Goal: Register for event/course

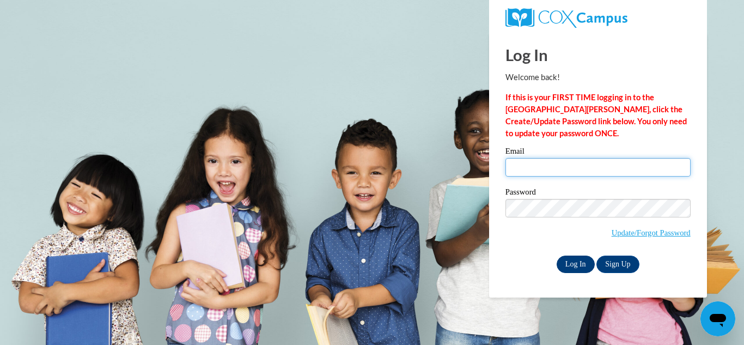
type input "lachell79@yahoo.com"
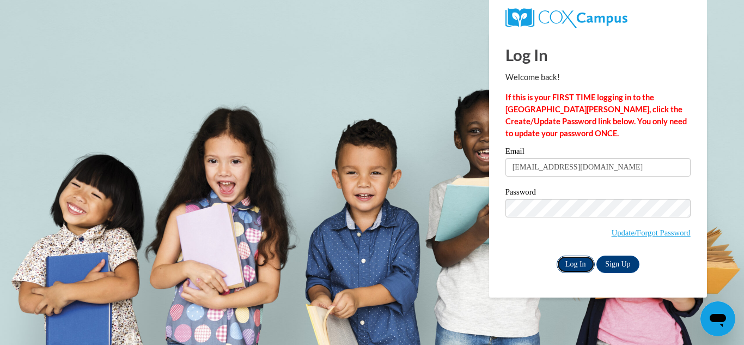
click at [575, 266] on input "Log In" at bounding box center [576, 263] width 38 height 17
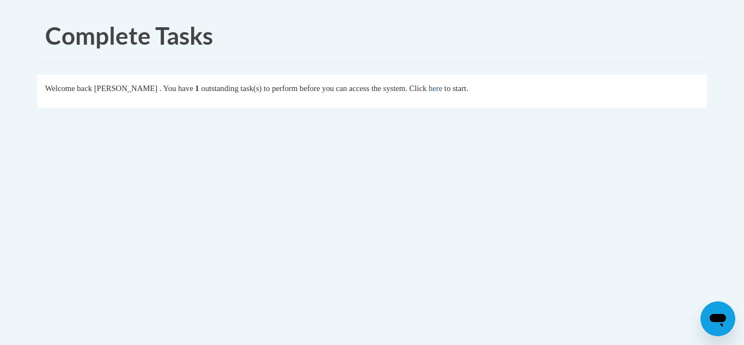
click at [442, 91] on link "here" at bounding box center [436, 88] width 14 height 9
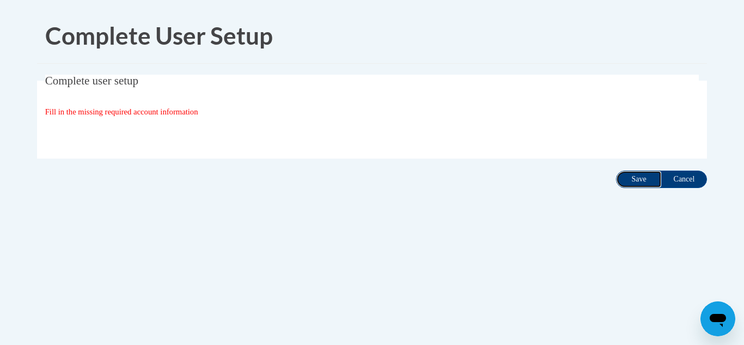
click at [638, 183] on input "Save" at bounding box center [639, 178] width 46 height 17
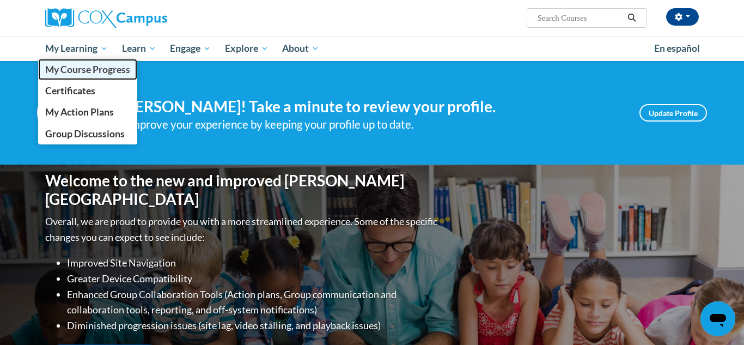
click at [101, 69] on span "My Course Progress" at bounding box center [87, 69] width 85 height 11
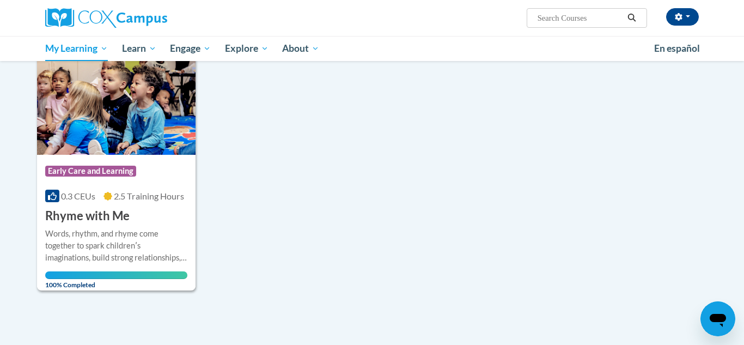
scroll to position [150, 0]
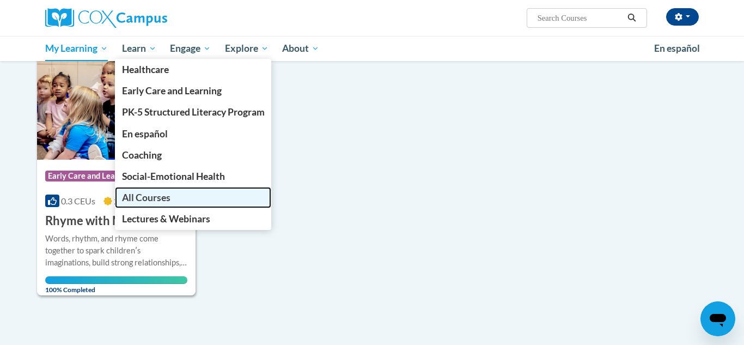
click at [144, 192] on span "All Courses" at bounding box center [146, 197] width 48 height 11
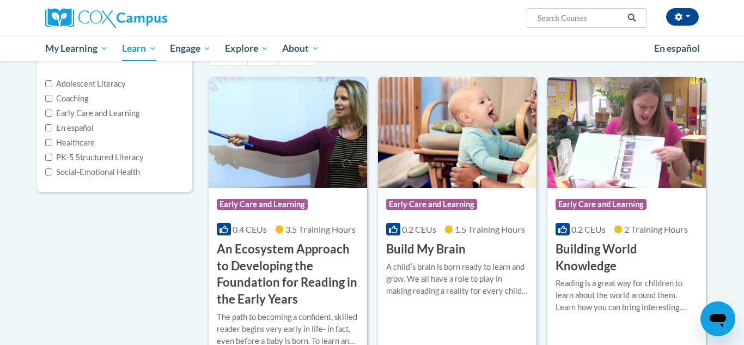
scroll to position [131, 0]
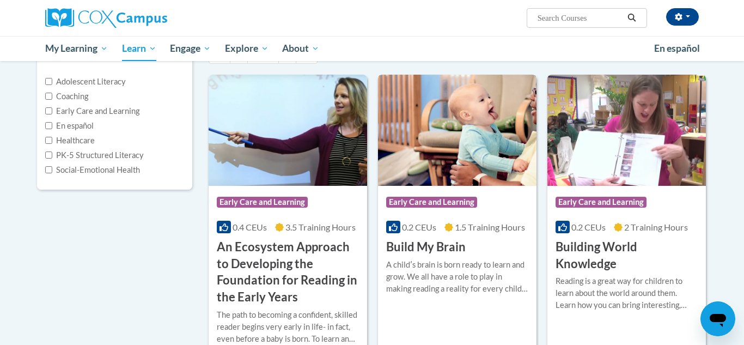
click at [423, 250] on h3 "Build My Brain" at bounding box center [426, 247] width 80 height 17
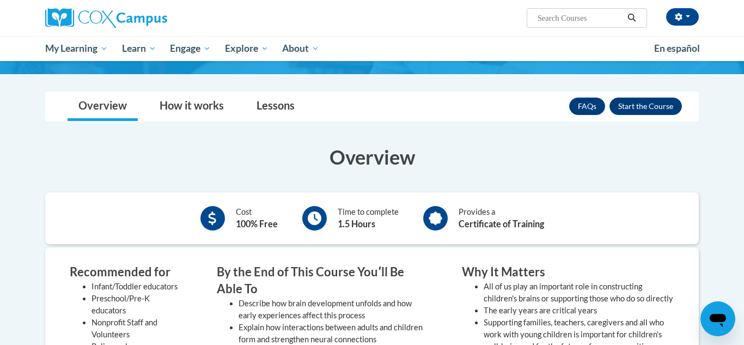
scroll to position [131, 0]
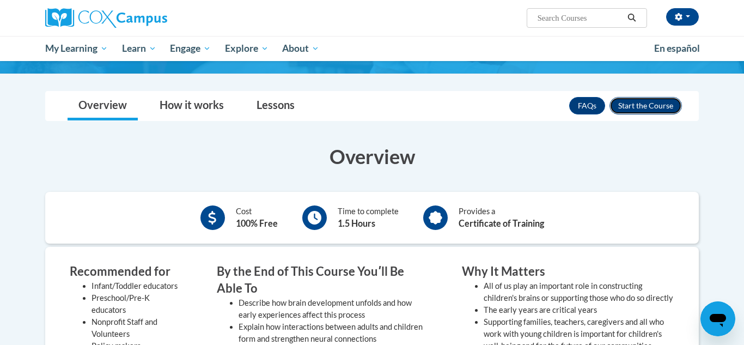
click at [649, 107] on button "Enroll" at bounding box center [645, 105] width 72 height 17
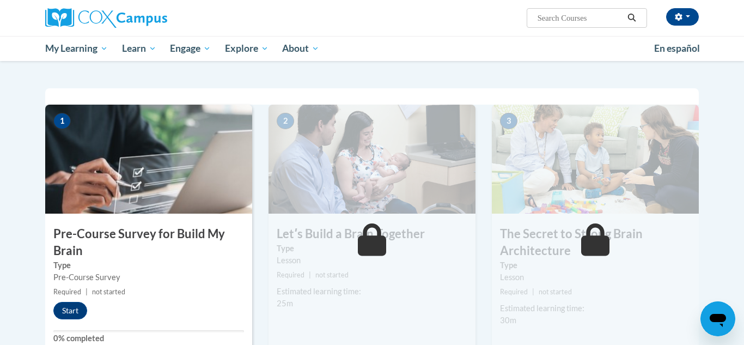
scroll to position [218, 0]
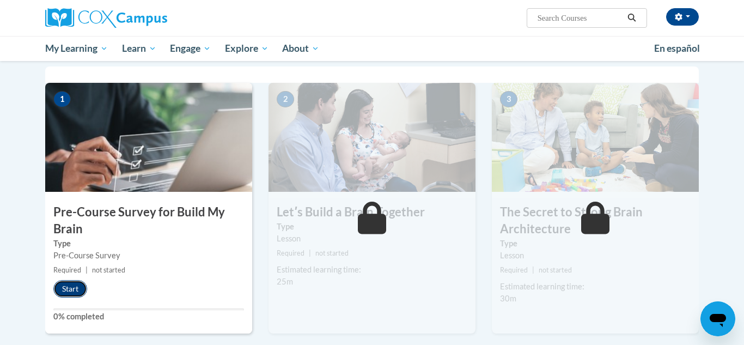
click at [70, 290] on button "Start" at bounding box center [70, 288] width 34 height 17
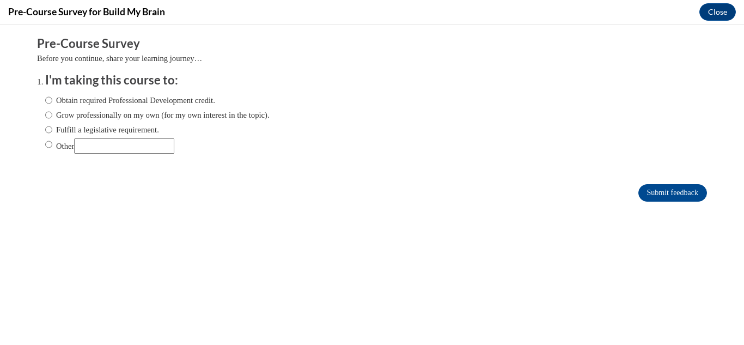
scroll to position [0, 0]
click at [47, 100] on input "Obtain required Professional Development credit." at bounding box center [48, 100] width 7 height 12
radio input "true"
click at [673, 187] on input "Submit feedback" at bounding box center [672, 192] width 69 height 17
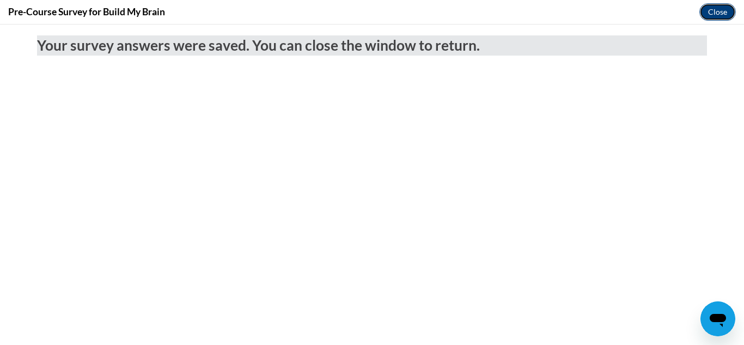
click at [719, 12] on button "Close" at bounding box center [717, 11] width 36 height 17
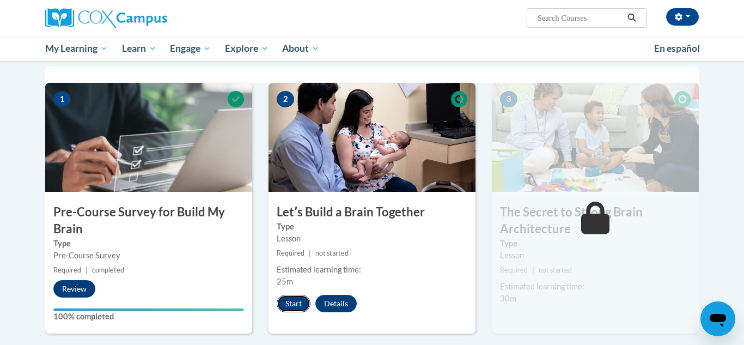
click at [295, 303] on button "Start" at bounding box center [294, 303] width 34 height 17
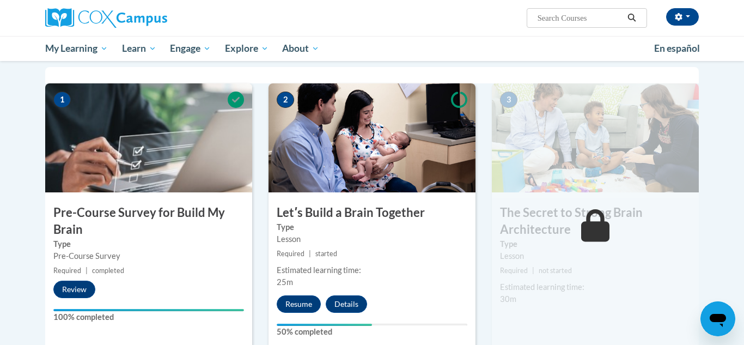
scroll to position [240, 0]
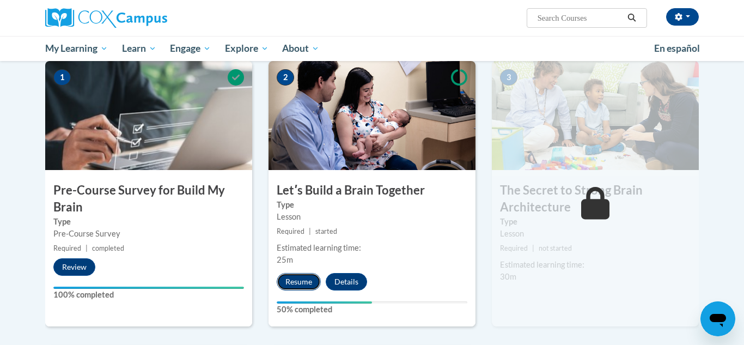
click at [288, 280] on button "Resume" at bounding box center [299, 281] width 44 height 17
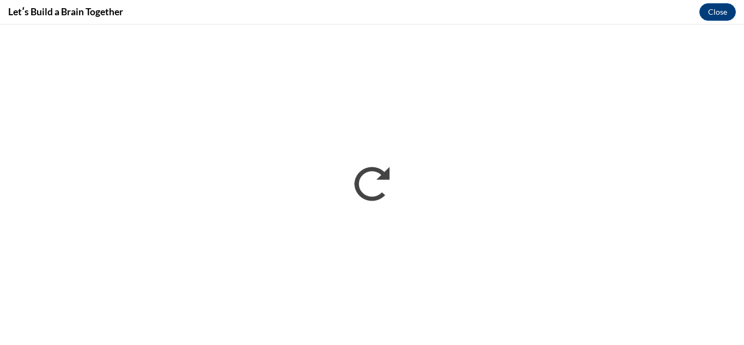
scroll to position [0, 0]
click at [461, 17] on div "Letʹs Build a Brain Together Close" at bounding box center [372, 12] width 744 height 25
click at [601, 16] on div "Letʹs Build a Brain Together Close" at bounding box center [372, 12] width 744 height 25
click at [634, 9] on div "Letʹs Build a Brain Together Close" at bounding box center [372, 12] width 744 height 25
click at [624, 15] on div "Letʹs Build a Brain Together Close" at bounding box center [372, 12] width 744 height 25
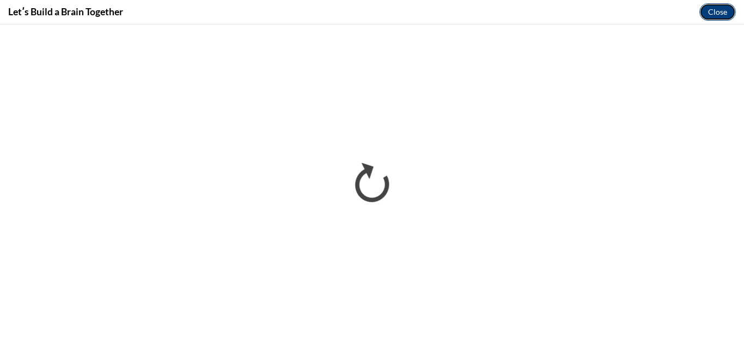
click at [713, 15] on button "Close" at bounding box center [717, 11] width 36 height 17
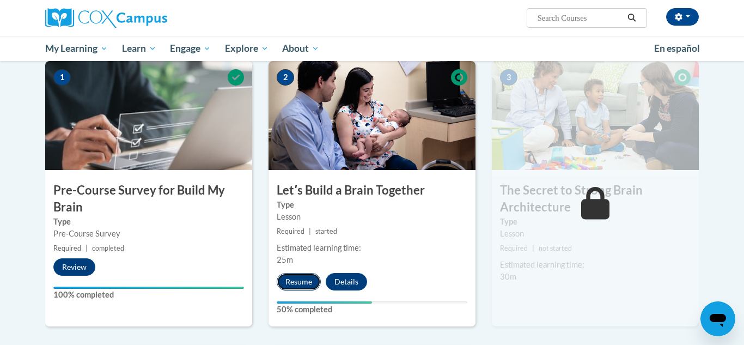
click at [298, 279] on button "Resume" at bounding box center [299, 281] width 44 height 17
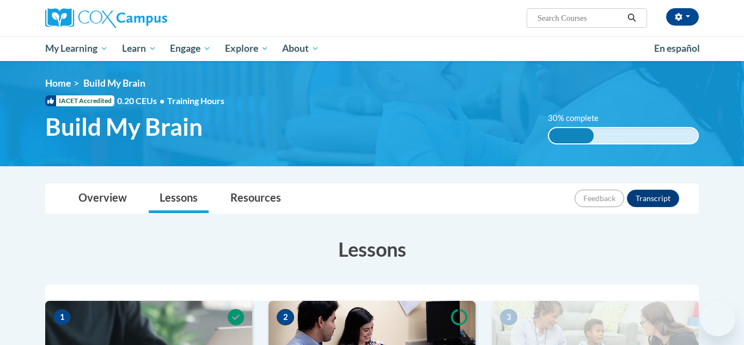
click at [597, 250] on h3 "Lessons" at bounding box center [372, 248] width 654 height 27
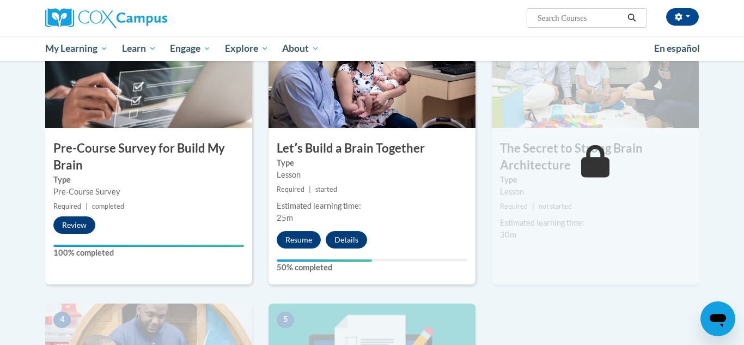
scroll to position [283, 0]
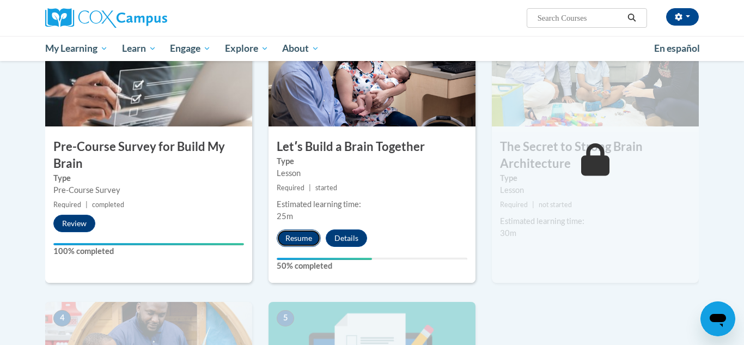
click at [309, 236] on button "Resume" at bounding box center [299, 237] width 44 height 17
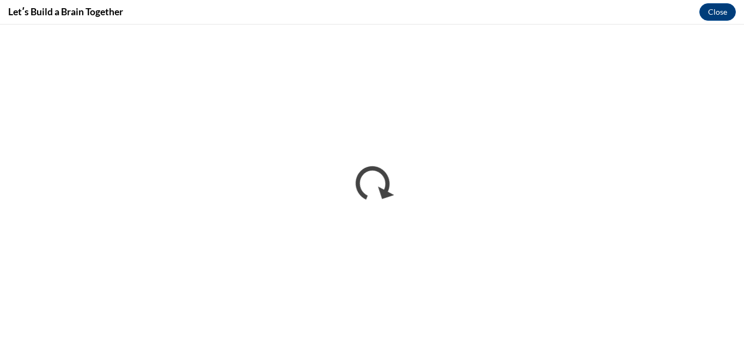
scroll to position [0, 0]
